Goal: Task Accomplishment & Management: Manage account settings

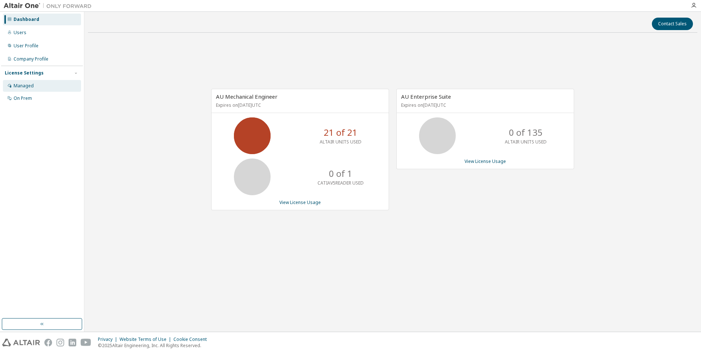
click at [58, 85] on div "Managed" at bounding box center [42, 86] width 78 height 12
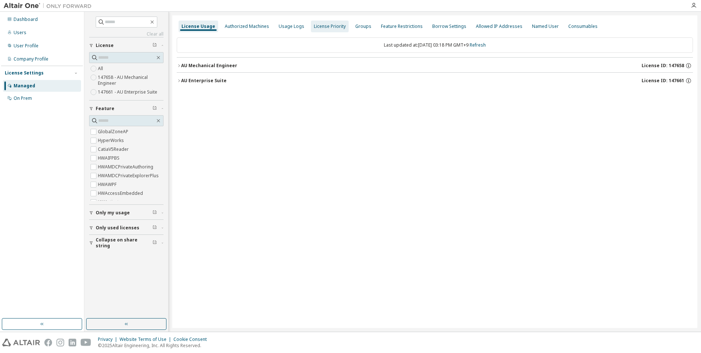
click at [326, 30] on div "License Priority" at bounding box center [330, 27] width 38 height 12
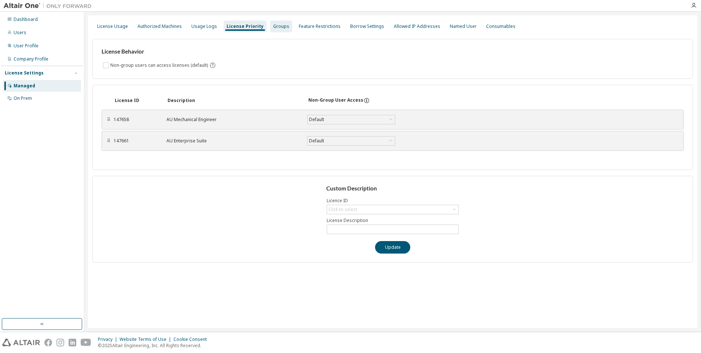
click at [273, 27] on div "Groups" at bounding box center [281, 26] width 16 height 6
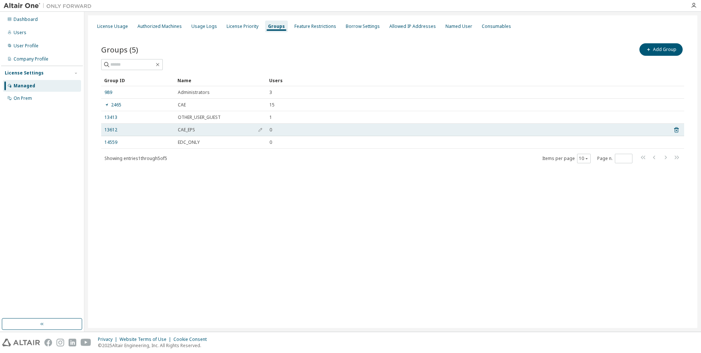
click at [118, 130] on div "13612" at bounding box center [137, 130] width 67 height 6
click at [113, 130] on link "13612" at bounding box center [110, 130] width 13 height 6
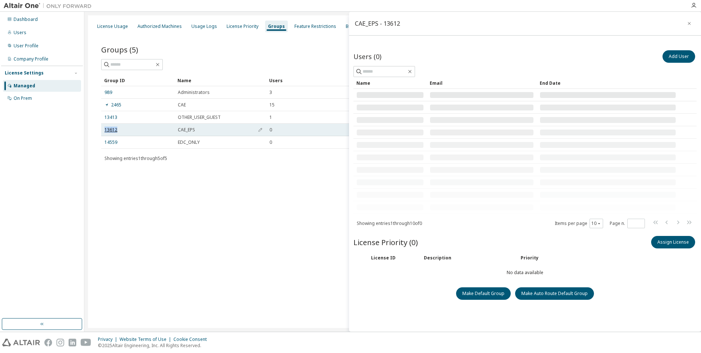
click at [113, 130] on link "13612" at bounding box center [110, 130] width 13 height 6
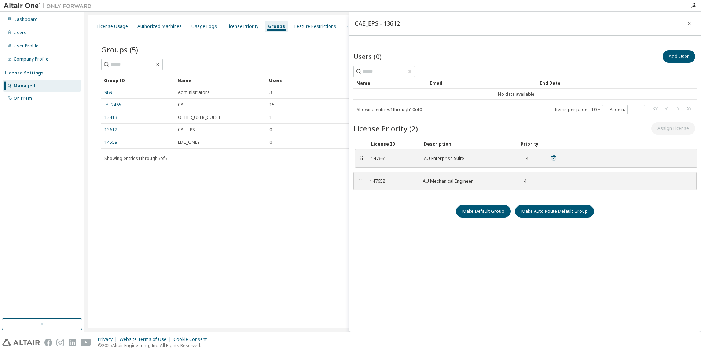
drag, startPoint x: 360, startPoint y: 177, endPoint x: 361, endPoint y: 159, distance: 18.7
click at [361, 159] on div "⠿" at bounding box center [361, 158] width 4 height 6
click at [685, 58] on button "Add User" at bounding box center [678, 56] width 33 height 12
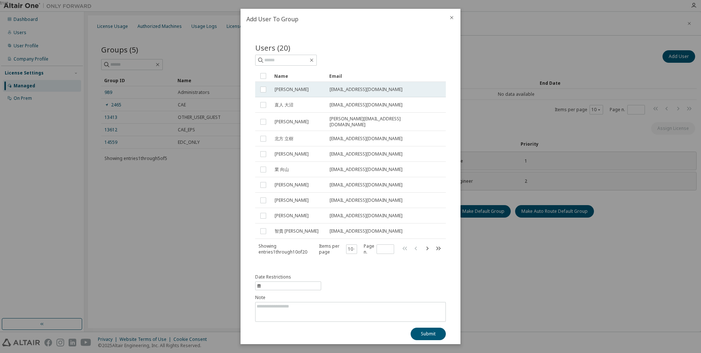
click at [324, 94] on td "[PERSON_NAME]" at bounding box center [298, 89] width 55 height 15
click at [425, 328] on button "Submit" at bounding box center [428, 333] width 35 height 12
